Goal: Task Accomplishment & Management: Use online tool/utility

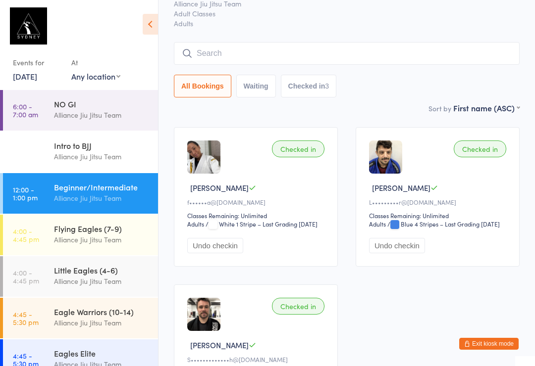
scroll to position [47, 0]
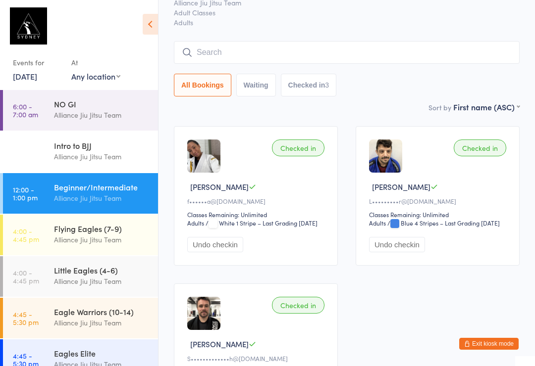
click at [234, 56] on input "search" at bounding box center [346, 52] width 345 height 23
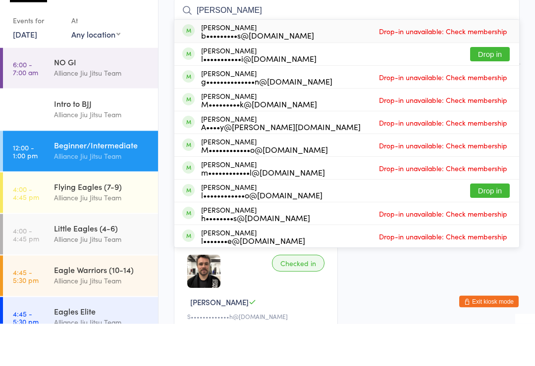
type input "Lucia"
click at [483, 90] on button "Drop in" at bounding box center [490, 97] width 40 height 14
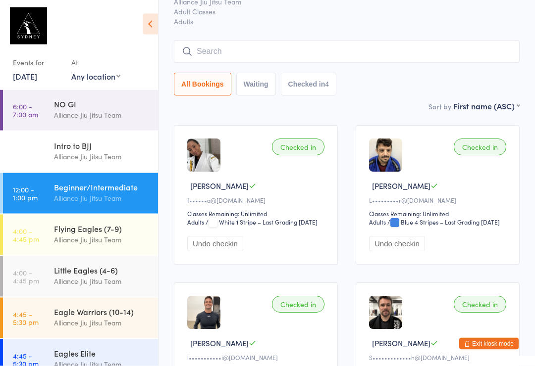
scroll to position [44, 0]
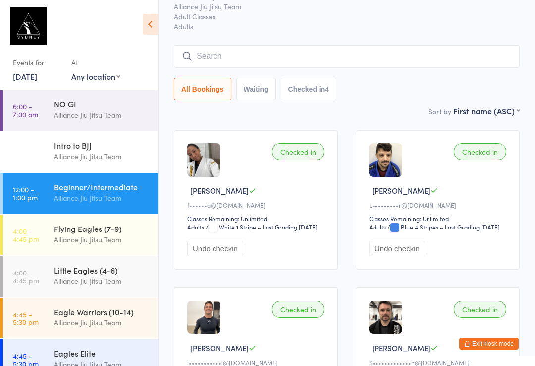
click at [274, 68] on input "search" at bounding box center [346, 56] width 345 height 23
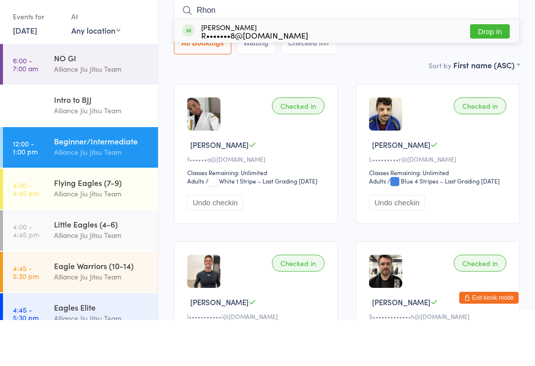
type input "Rhon"
click at [494, 70] on button "Drop in" at bounding box center [490, 77] width 40 height 14
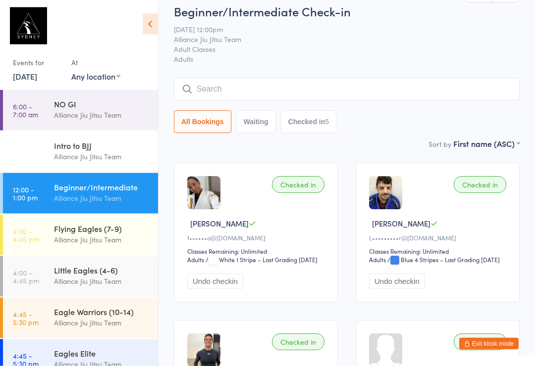
scroll to position [10, 0]
click at [265, 84] on input "search" at bounding box center [346, 89] width 345 height 23
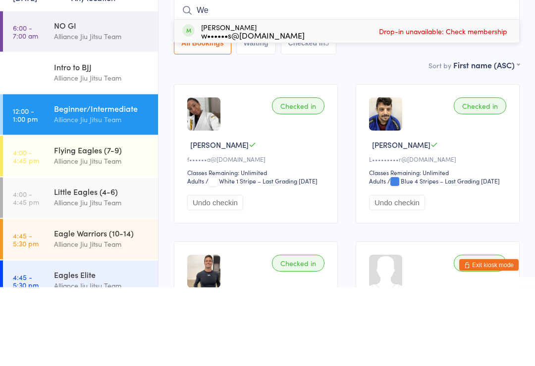
type input "W"
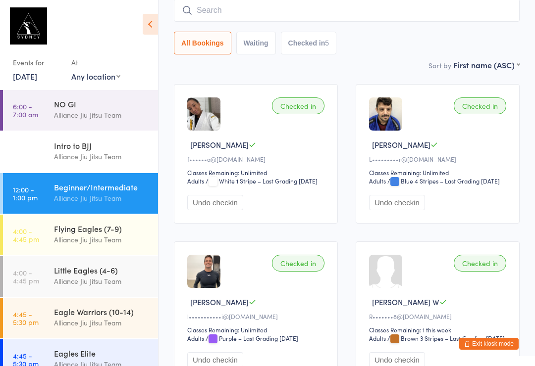
scroll to position [93, 0]
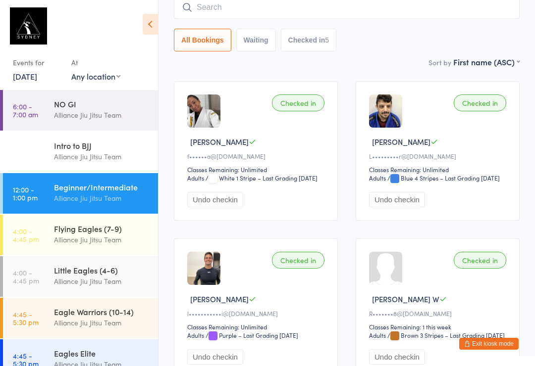
click at [102, 238] on div "Alliance Jiu Jitsu Team" at bounding box center [102, 239] width 96 height 11
